Goal: Task Accomplishment & Management: Use online tool/utility

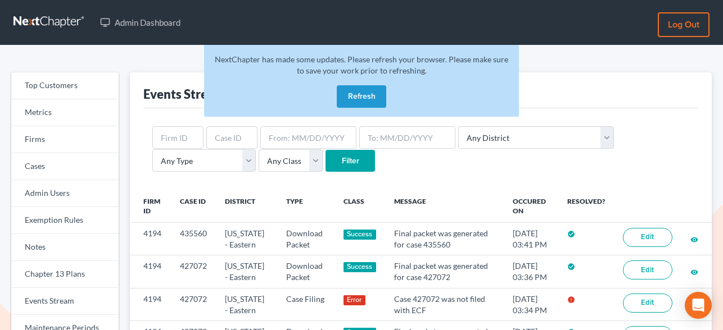
click at [365, 92] on button "Refresh" at bounding box center [361, 96] width 49 height 22
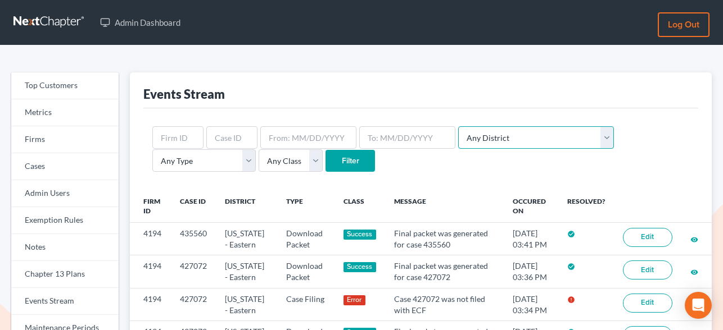
click at [524, 134] on select "Any District Alabama - Middle Alabama - Northern Alabama - Southern Alaska Ariz…" at bounding box center [536, 137] width 156 height 22
select select "18"
click at [458, 126] on select "Any District Alabama - Middle Alabama - Northern Alabama - Southern Alaska Ariz…" at bounding box center [536, 137] width 156 height 22
click at [325, 160] on input "Filter" at bounding box center [349, 161] width 49 height 22
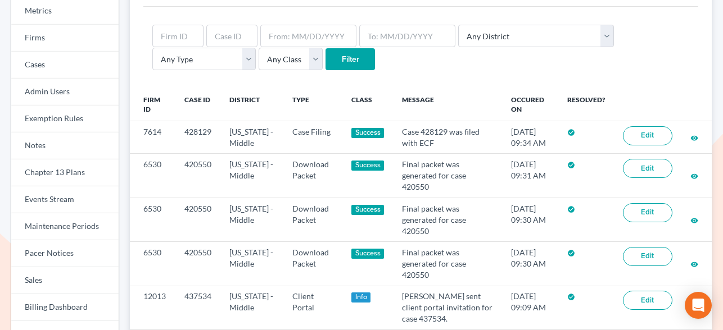
scroll to position [101, 0]
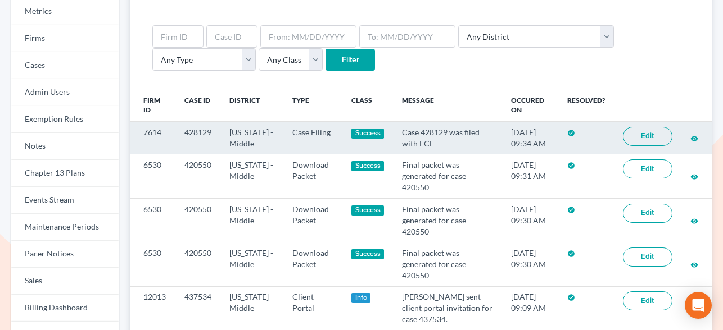
click at [655, 135] on link "Edit" at bounding box center [647, 136] width 49 height 19
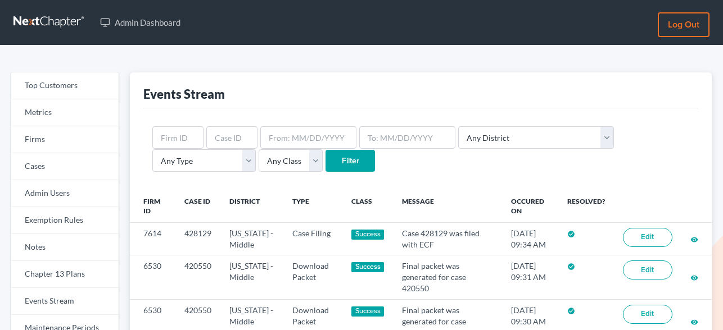
scroll to position [101, 0]
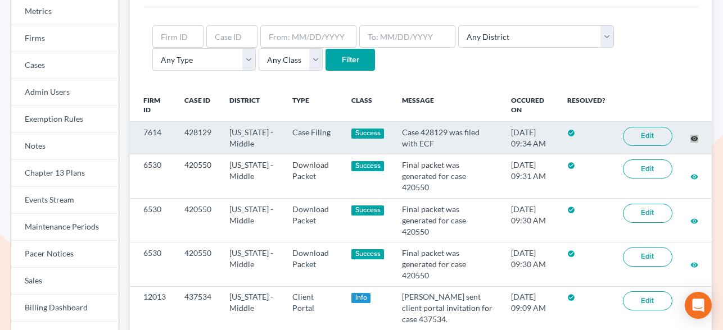
click at [195, 132] on td "428129" at bounding box center [197, 138] width 45 height 33
copy td "428129"
